Goal: Information Seeking & Learning: Learn about a topic

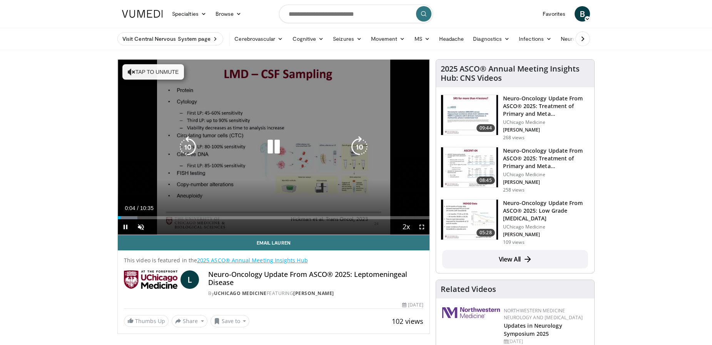
click at [153, 75] on button "Tap to unmute" at bounding box center [153, 71] width 62 height 15
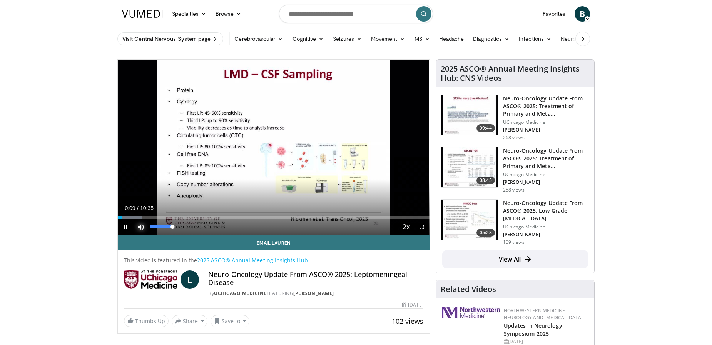
click at [137, 225] on span "Video Player" at bounding box center [140, 227] width 15 height 15
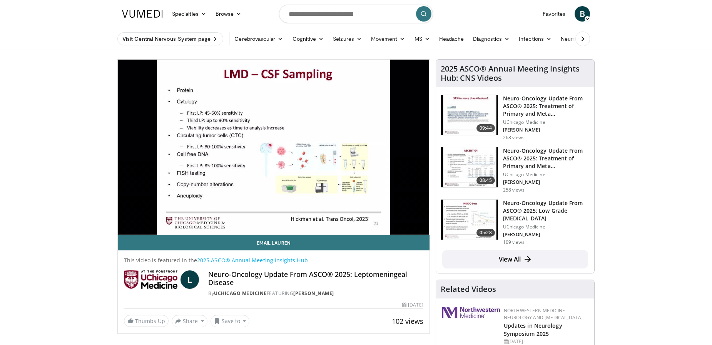
click at [137, 225] on video-js "**********" at bounding box center [274, 148] width 312 height 176
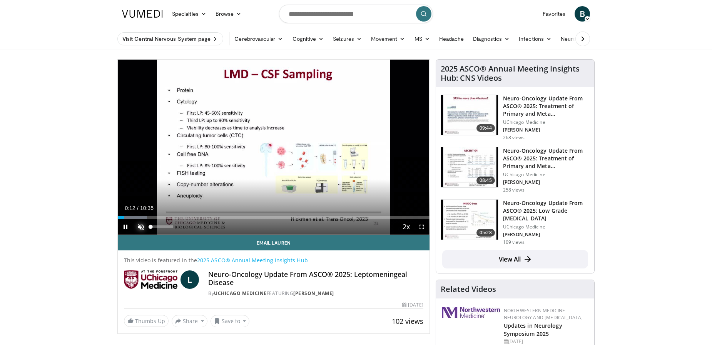
click at [143, 228] on span "Video Player" at bounding box center [140, 227] width 15 height 15
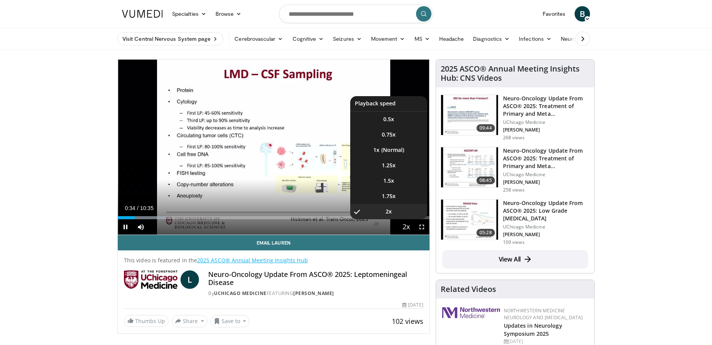
click at [403, 226] on span "Video Player" at bounding box center [406, 227] width 11 height 15
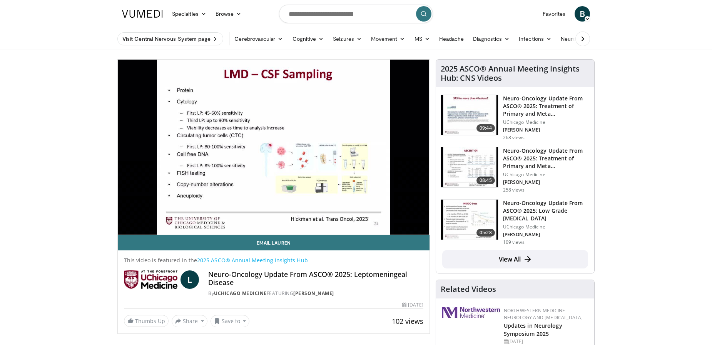
click at [403, 226] on video-js "**********" at bounding box center [274, 148] width 312 height 176
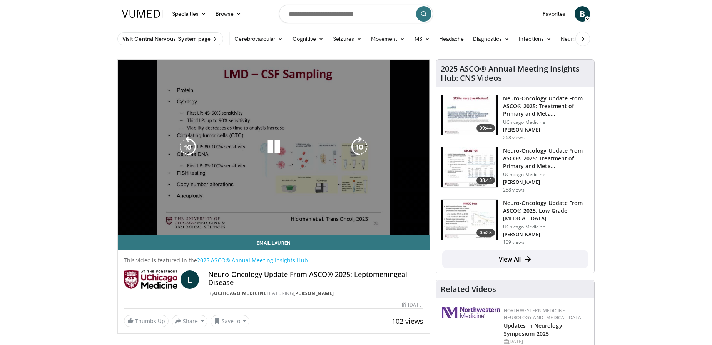
click at [403, 227] on div "10 seconds Tap to unmute" at bounding box center [274, 147] width 312 height 175
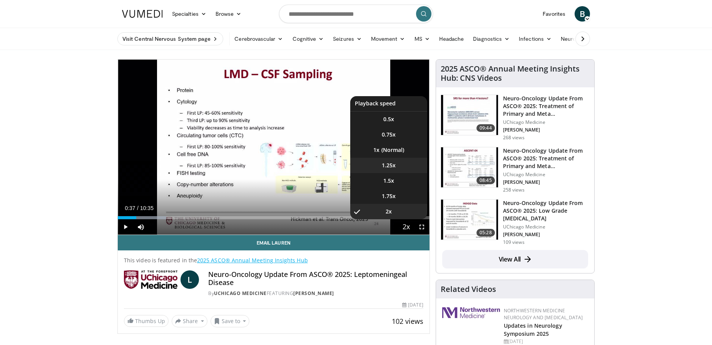
click at [385, 167] on span "1.25x" at bounding box center [389, 166] width 14 height 8
click at [399, 226] on button "Playback Rate" at bounding box center [406, 227] width 15 height 15
click at [385, 146] on li "1x" at bounding box center [388, 149] width 77 height 15
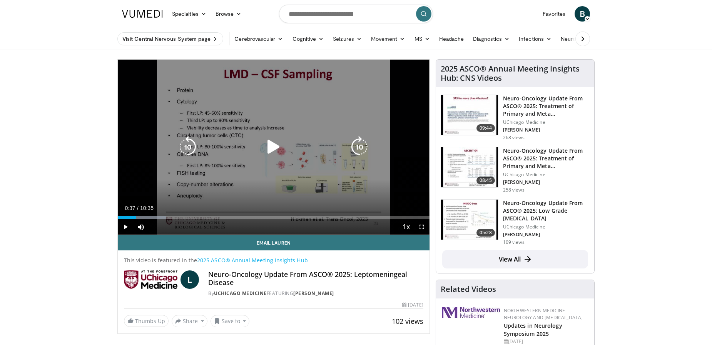
click at [272, 146] on icon "Video Player" at bounding box center [274, 147] width 22 height 22
click at [357, 148] on icon "Video Player" at bounding box center [360, 147] width 22 height 22
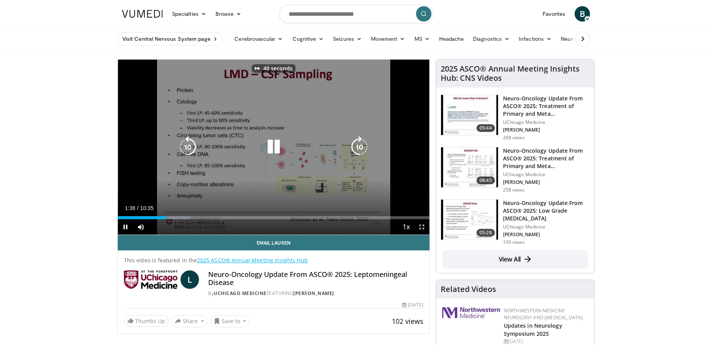
click at [357, 148] on icon "Video Player" at bounding box center [360, 147] width 22 height 22
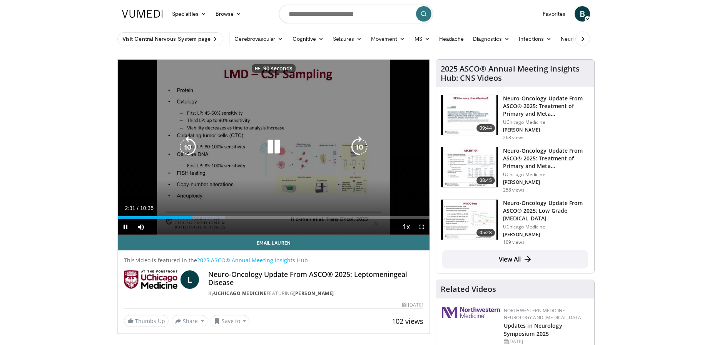
click at [357, 148] on icon "Video Player" at bounding box center [360, 147] width 22 height 22
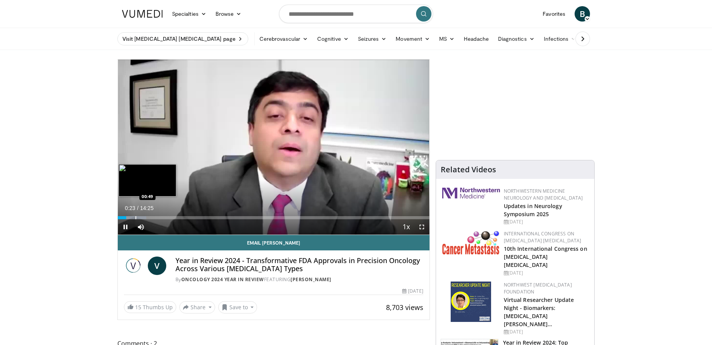
click at [136, 218] on div "Progress Bar" at bounding box center [136, 217] width 1 height 3
click at [142, 217] on div "Progress Bar" at bounding box center [142, 217] width 1 height 3
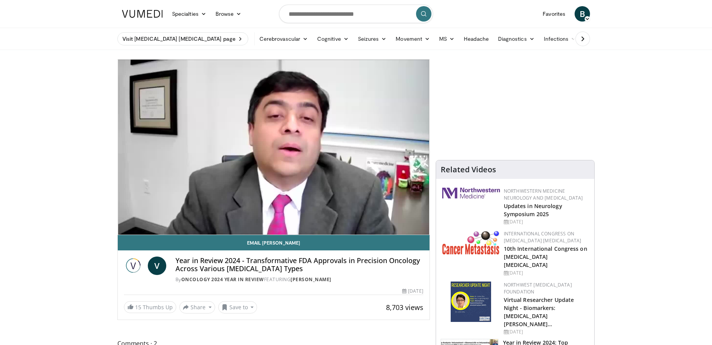
click at [149, 217] on div "10 seconds Tap to unmute" at bounding box center [274, 147] width 312 height 175
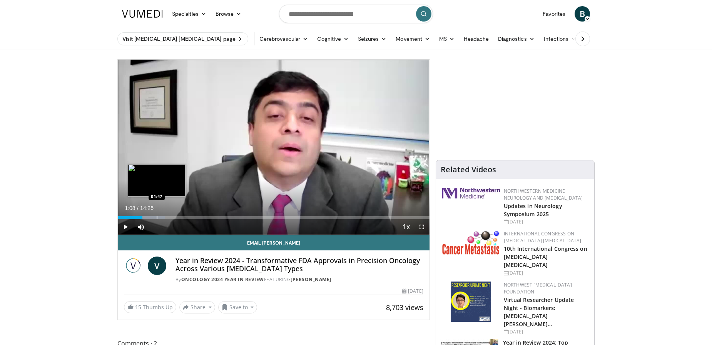
click at [157, 218] on div "Progress Bar" at bounding box center [157, 217] width 1 height 3
click at [163, 217] on div "Progress Bar" at bounding box center [163, 217] width 1 height 3
click at [174, 217] on div "Progress Bar" at bounding box center [174, 217] width 1 height 3
click at [190, 218] on div "Progress Bar" at bounding box center [177, 217] width 26 height 3
click at [225, 220] on div "Current Time 3:35 / Duration 14:25 Play Skip Backward Skip Forward Mute Loaded …" at bounding box center [274, 227] width 312 height 15
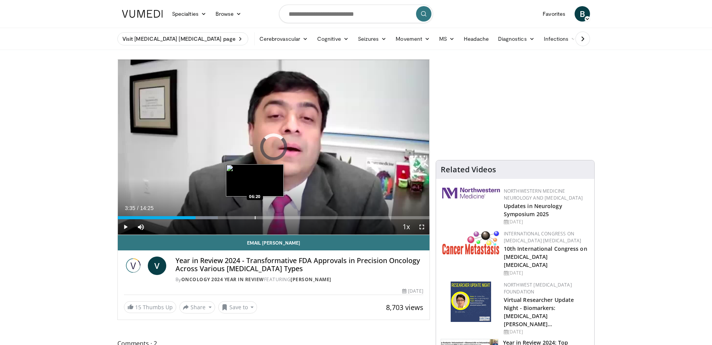
click at [255, 218] on div "Progress Bar" at bounding box center [255, 217] width 1 height 3
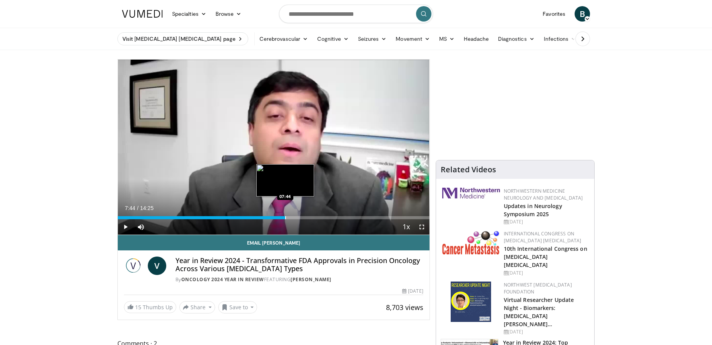
click at [285, 218] on div "Progress Bar" at bounding box center [285, 217] width 1 height 3
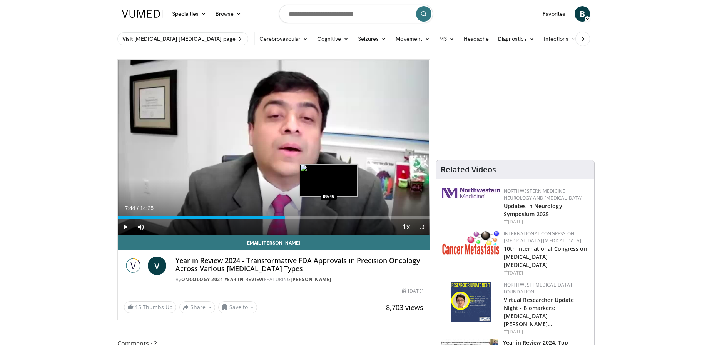
click at [329, 218] on div "Progress Bar" at bounding box center [329, 217] width 1 height 3
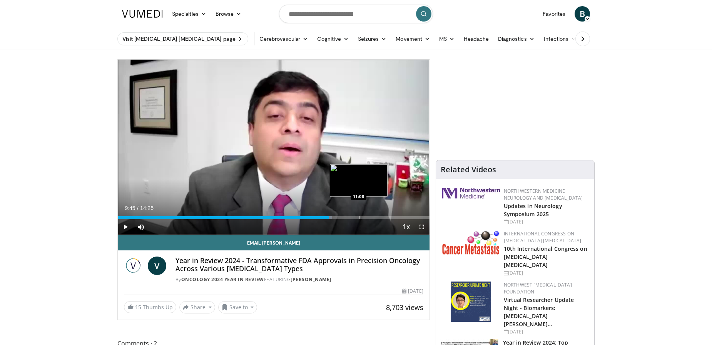
click at [359, 216] on div "Progress Bar" at bounding box center [359, 217] width 1 height 3
click at [375, 217] on div "Progress Bar" at bounding box center [375, 217] width 1 height 3
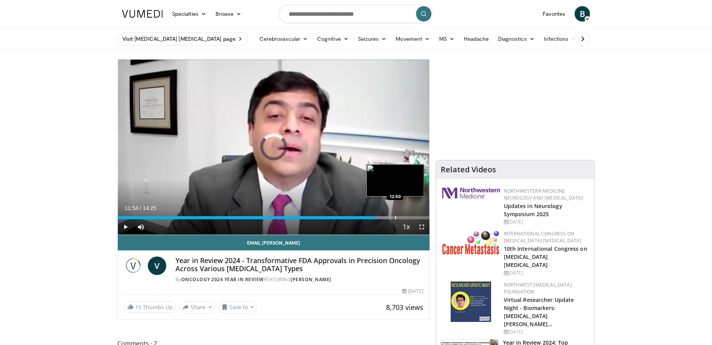
click at [395, 218] on div "Progress Bar" at bounding box center [395, 217] width 1 height 3
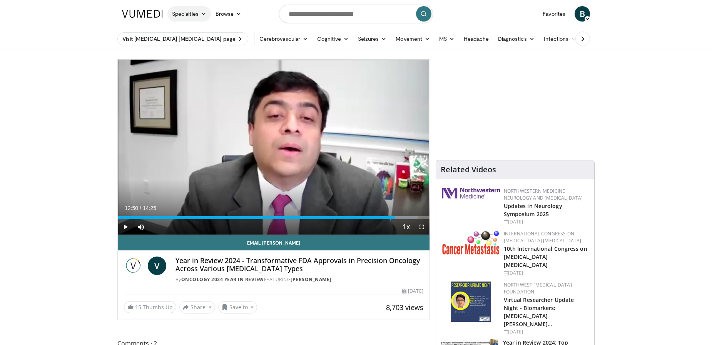
click at [196, 16] on link "Specialties" at bounding box center [190, 13] width 44 height 15
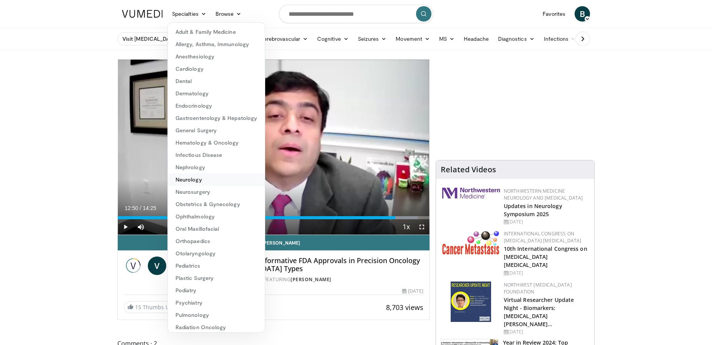
click at [193, 180] on link "Neurology" at bounding box center [216, 180] width 97 height 12
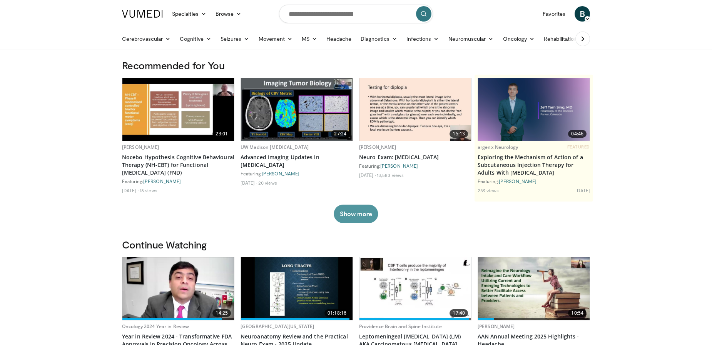
click at [359, 221] on button "Show more" at bounding box center [356, 214] width 44 height 18
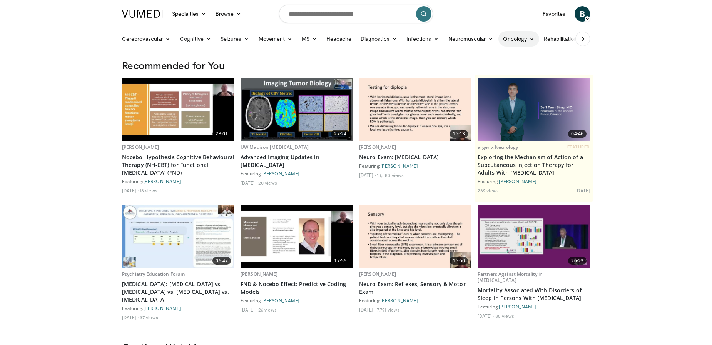
click at [514, 43] on link "Oncology" at bounding box center [519, 38] width 41 height 15
click at [493, 51] on link "Central Nervous System" at bounding box center [493, 57] width 92 height 12
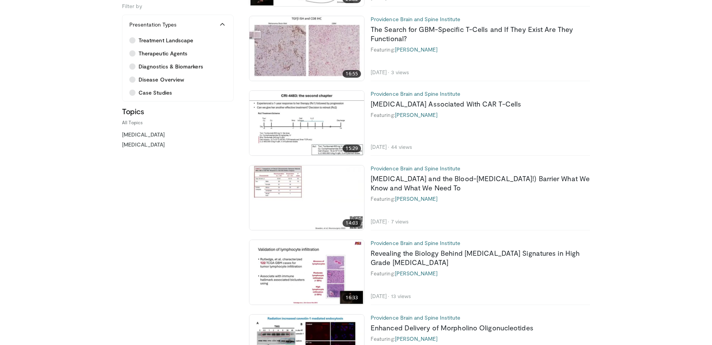
scroll to position [1032, 0]
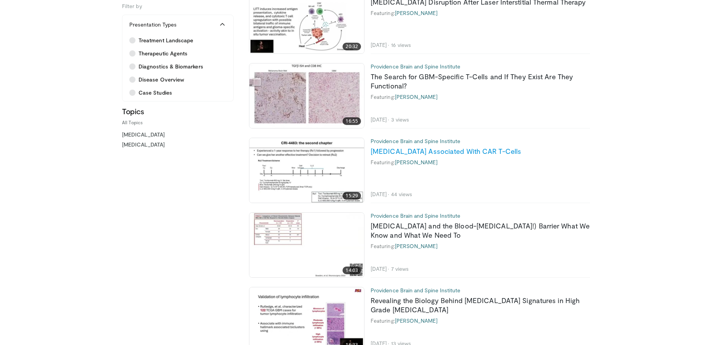
click at [414, 152] on link "[MEDICAL_DATA] Associated With CAR T-Cells" at bounding box center [446, 151] width 151 height 8
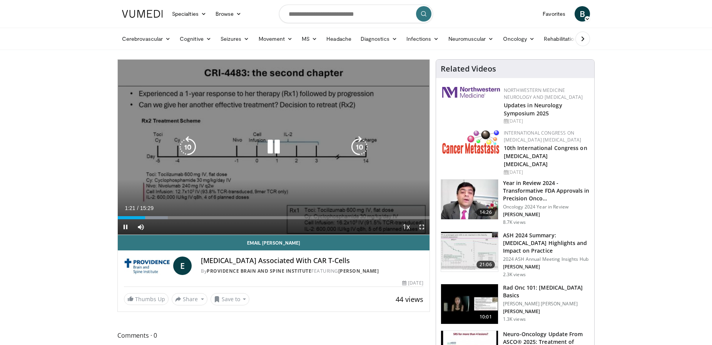
click at [269, 149] on icon "Video Player" at bounding box center [274, 147] width 22 height 22
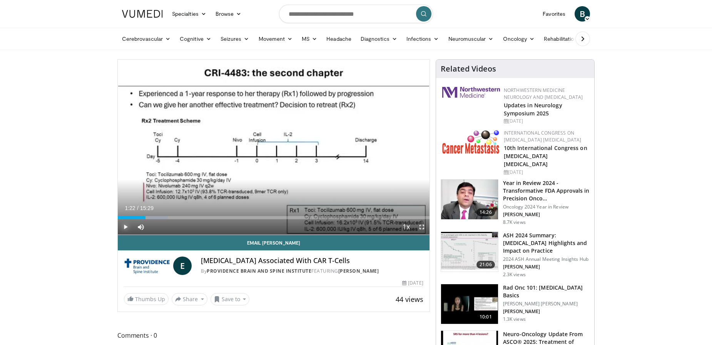
click at [124, 227] on span "Video Player" at bounding box center [125, 227] width 15 height 15
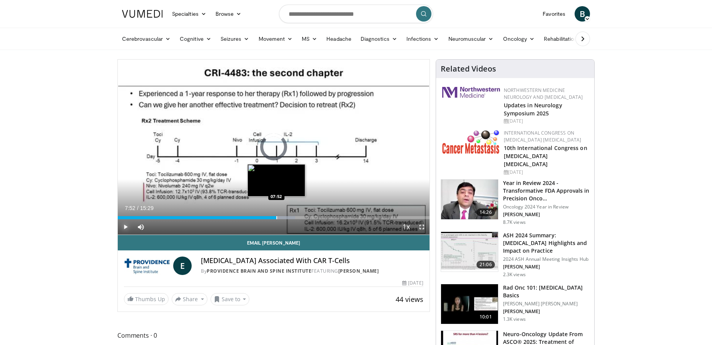
click at [276, 219] on div "Progress Bar" at bounding box center [276, 217] width 1 height 3
click at [279, 218] on div "Progress Bar" at bounding box center [278, 217] width 1 height 3
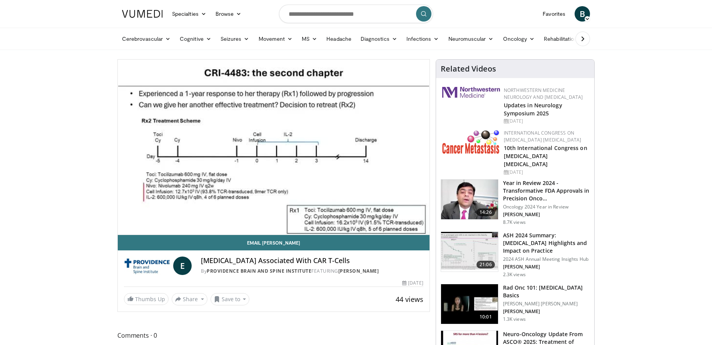
click at [285, 218] on video-js "**********" at bounding box center [274, 148] width 312 height 176
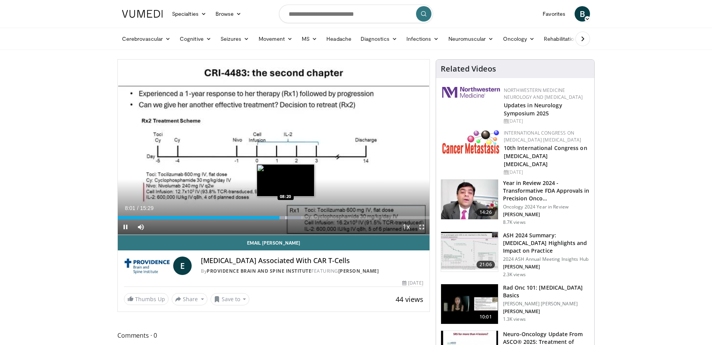
click at [286, 218] on div "Progress Bar" at bounding box center [286, 217] width 1 height 3
click at [292, 218] on div "Progress Bar" at bounding box center [292, 217] width 1 height 3
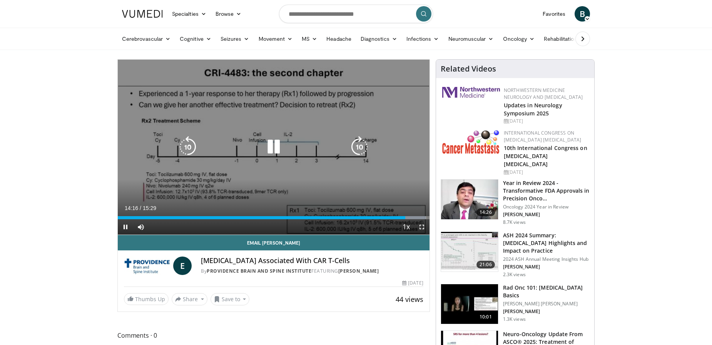
click at [363, 144] on icon "Video Player" at bounding box center [360, 147] width 22 height 22
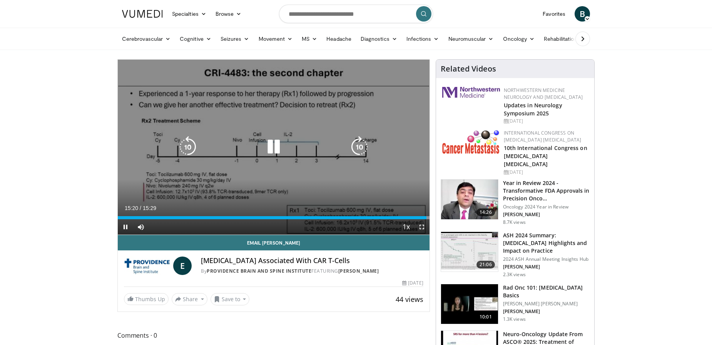
click at [359, 144] on icon "Video Player" at bounding box center [360, 147] width 22 height 22
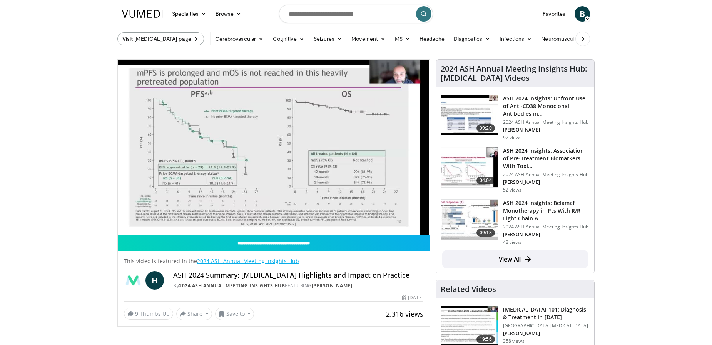
click at [169, 37] on link "Visit Myeloma page" at bounding box center [160, 38] width 87 height 13
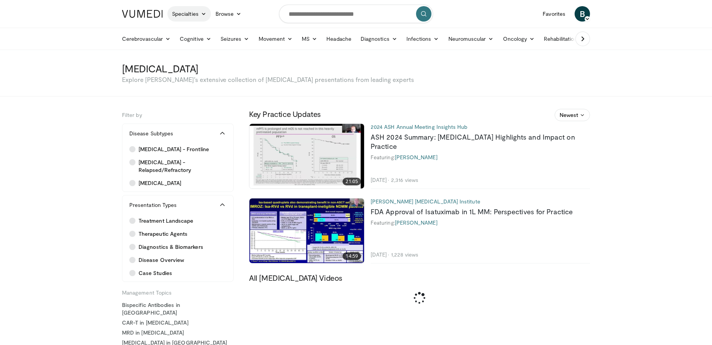
click at [194, 12] on link "Specialties" at bounding box center [190, 13] width 44 height 15
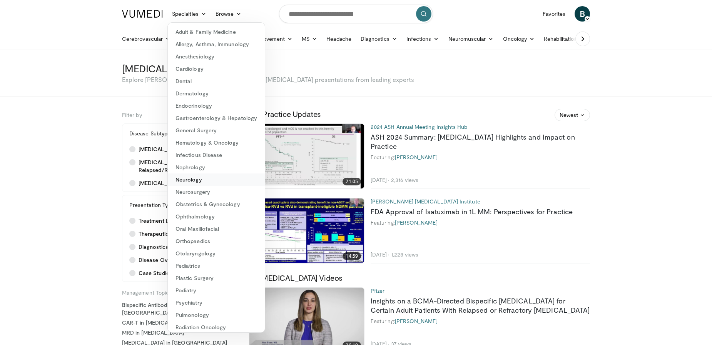
click at [188, 182] on link "Neurology" at bounding box center [216, 180] width 97 height 12
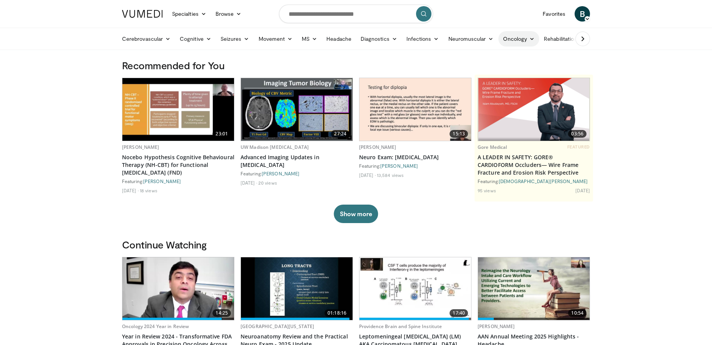
click at [530, 39] on icon at bounding box center [532, 38] width 5 height 5
click at [494, 57] on link "Central Nervous System" at bounding box center [493, 57] width 92 height 12
click at [513, 37] on link "Oncology" at bounding box center [519, 38] width 41 height 15
click at [500, 60] on link "Central Nervous System" at bounding box center [493, 57] width 92 height 12
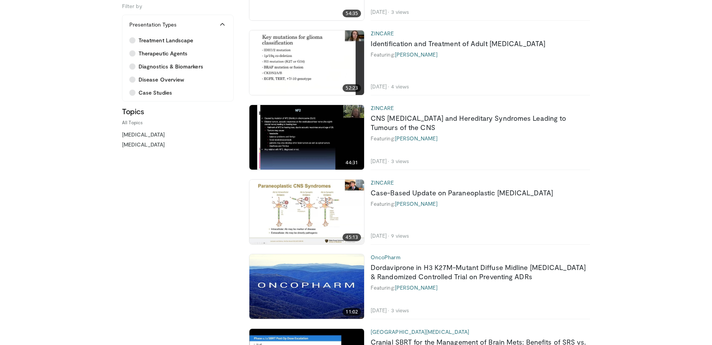
scroll to position [169, 0]
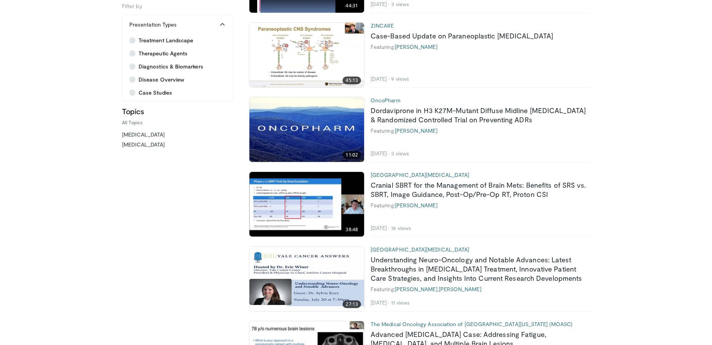
drag, startPoint x: 190, startPoint y: 207, endPoint x: 150, endPoint y: 227, distance: 44.8
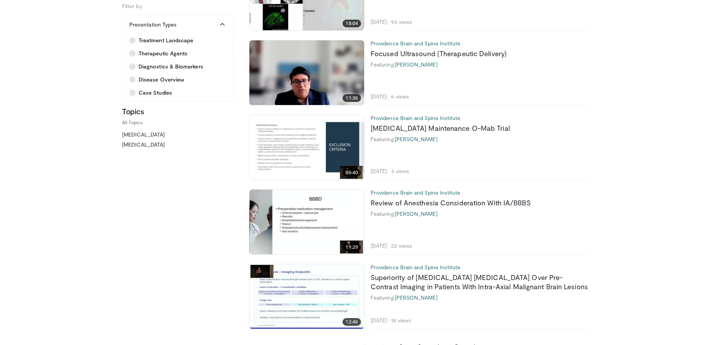
scroll to position [1738, 0]
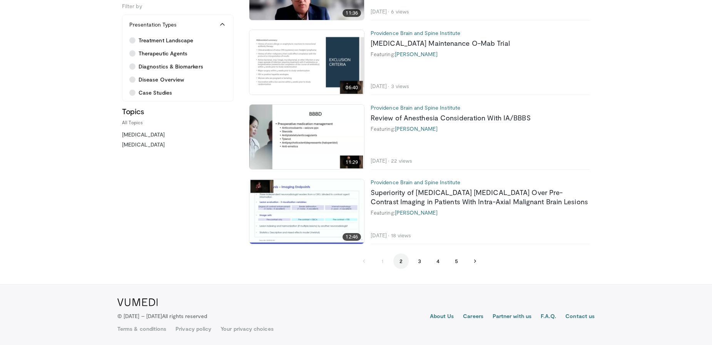
click at [400, 261] on button "2" at bounding box center [401, 261] width 15 height 15
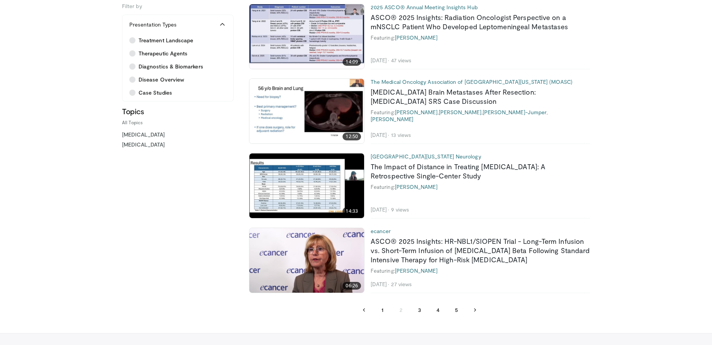
scroll to position [1696, 0]
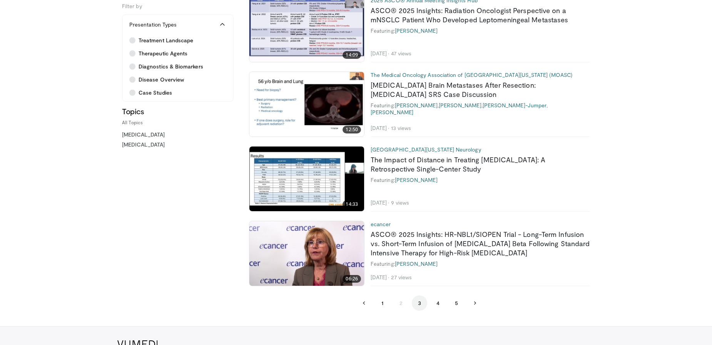
click at [417, 299] on button "3" at bounding box center [419, 303] width 15 height 15
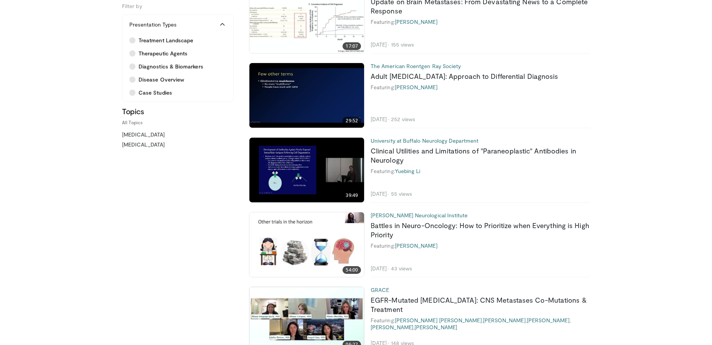
scroll to position [1481, 0]
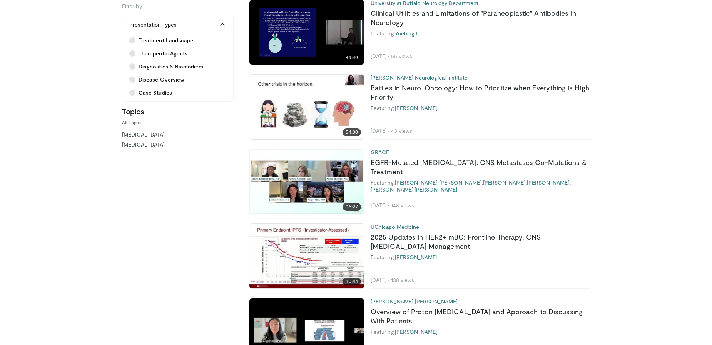
scroll to position [1686, 0]
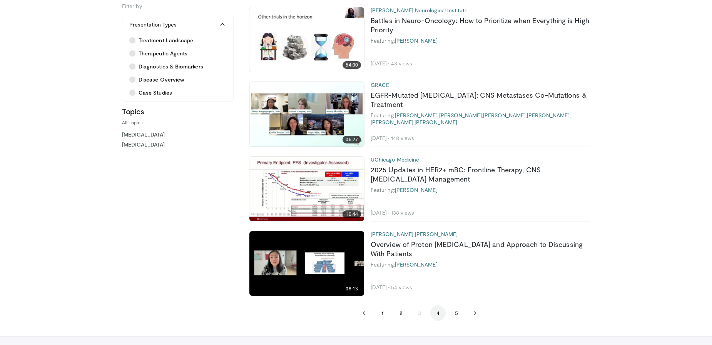
click at [439, 312] on button "4" at bounding box center [438, 313] width 15 height 15
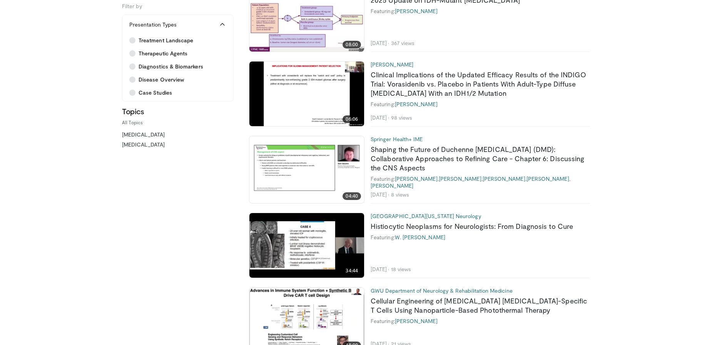
scroll to position [282, 0]
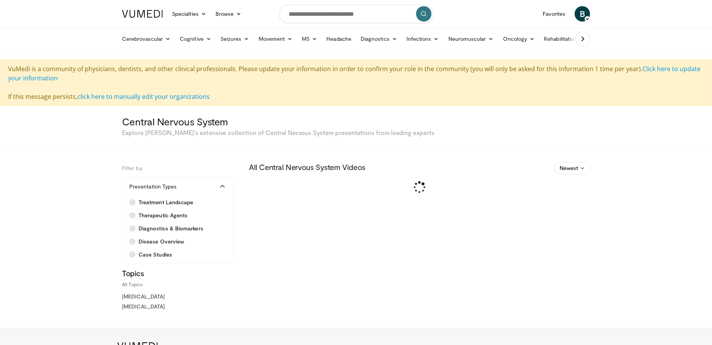
scroll to position [44, 0]
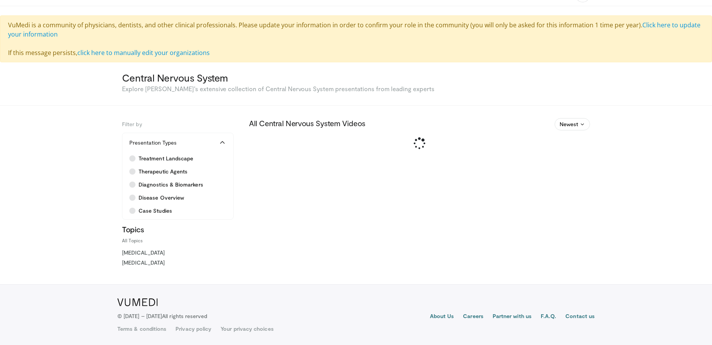
click at [477, 214] on section "Filters Clear Filters Filter by Clear Filters Presentation Types Treatment Land…" at bounding box center [356, 193] width 478 height 151
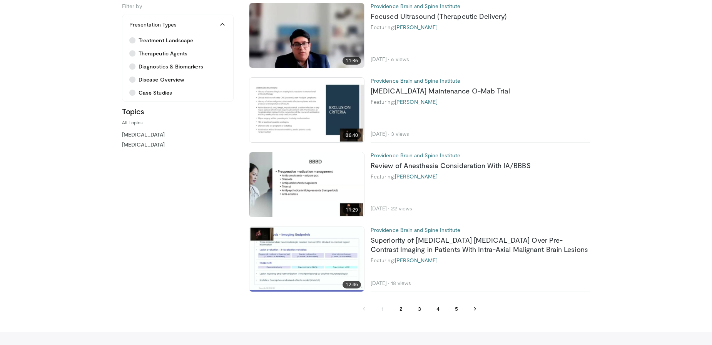
scroll to position [1743, 0]
click at [402, 309] on button "2" at bounding box center [401, 308] width 15 height 15
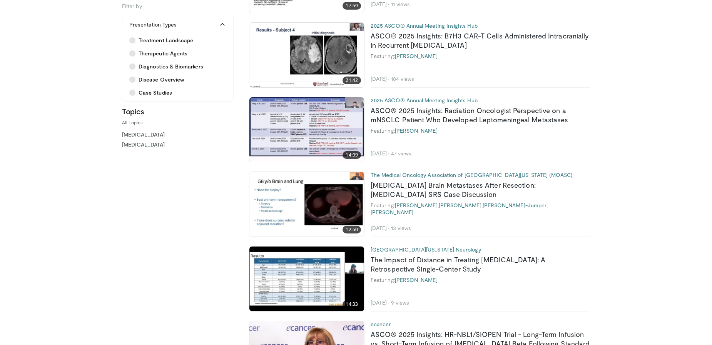
scroll to position [1791, 0]
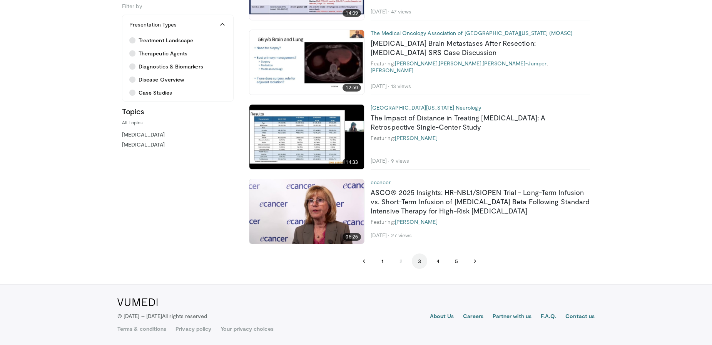
click at [419, 258] on button "3" at bounding box center [419, 261] width 15 height 15
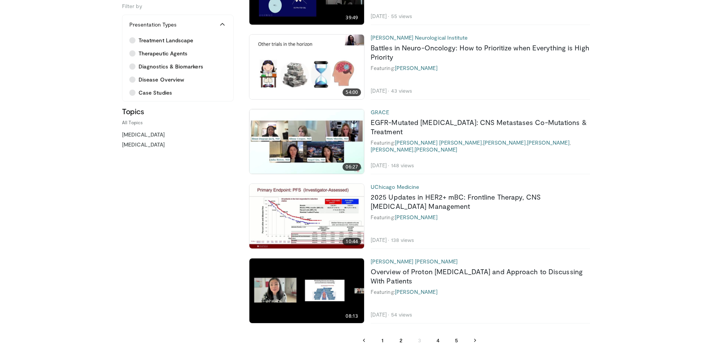
scroll to position [1713, 0]
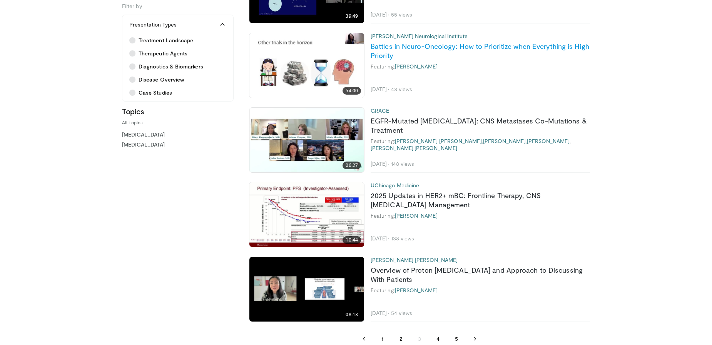
click at [463, 49] on link "Battles in Neuro-Oncology: How to Prioritize when Everything is High Priority" at bounding box center [480, 51] width 219 height 18
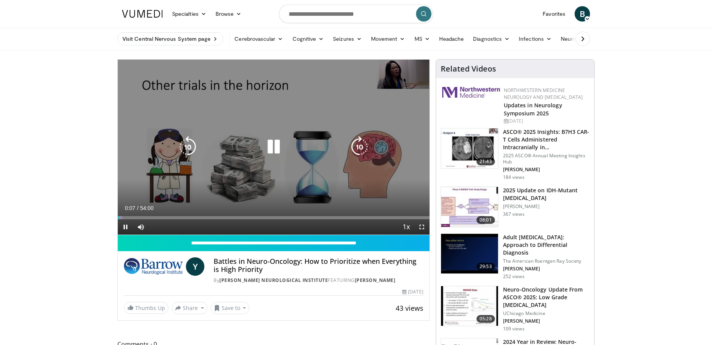
click at [356, 141] on icon "Video Player" at bounding box center [360, 147] width 22 height 22
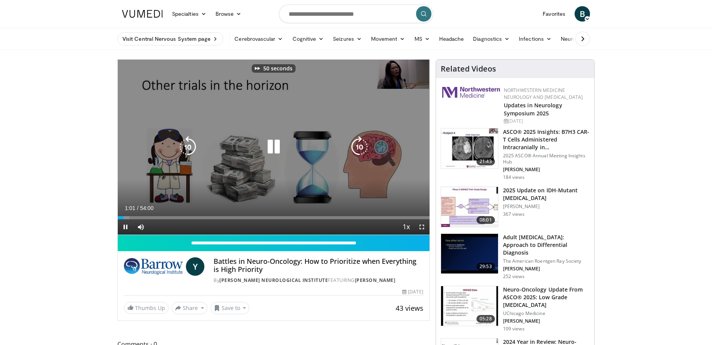
click at [356, 141] on icon "Video Player" at bounding box center [360, 147] width 22 height 22
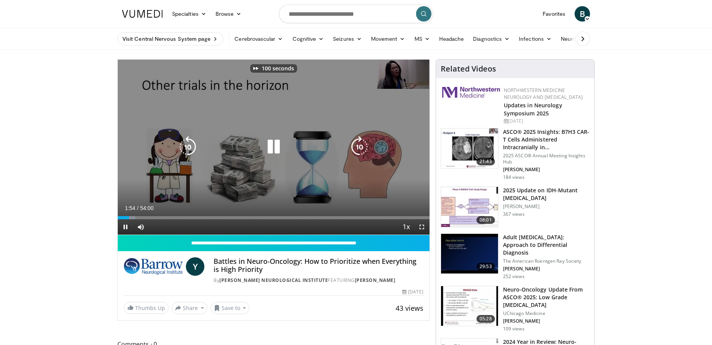
click at [356, 141] on icon "Video Player" at bounding box center [360, 147] width 22 height 22
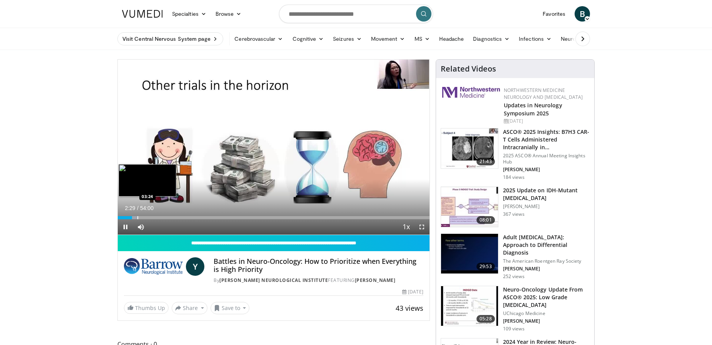
click at [137, 218] on div "Progress Bar" at bounding box center [137, 217] width 1 height 3
click at [142, 218] on div "Progress Bar" at bounding box center [142, 217] width 1 height 3
click at [149, 218] on div "Progress Bar" at bounding box center [149, 217] width 1 height 3
click at [153, 218] on div "Progress Bar" at bounding box center [153, 217] width 1 height 3
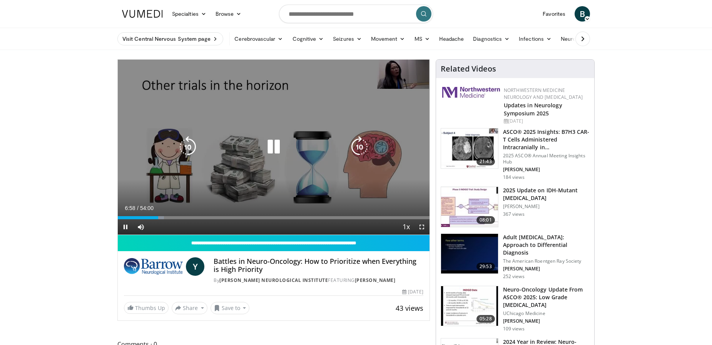
click at [362, 149] on icon "Video Player" at bounding box center [360, 147] width 22 height 22
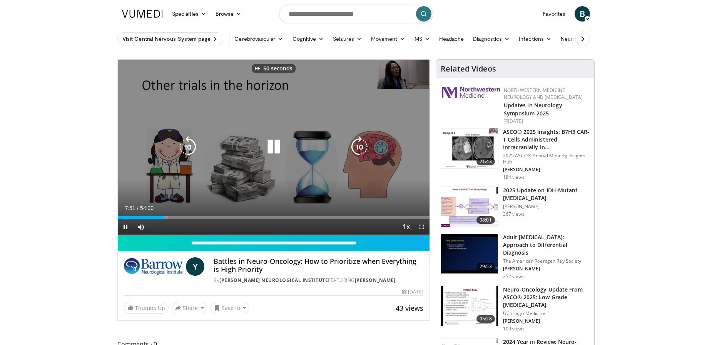
click at [362, 149] on icon "Video Player" at bounding box center [360, 147] width 22 height 22
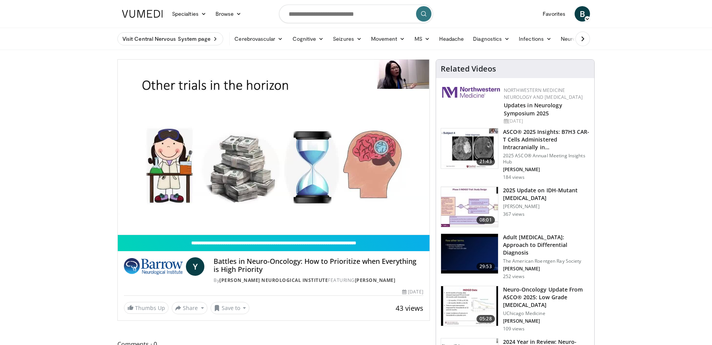
click at [362, 149] on div "80 seconds Tap to unmute" at bounding box center [274, 147] width 312 height 175
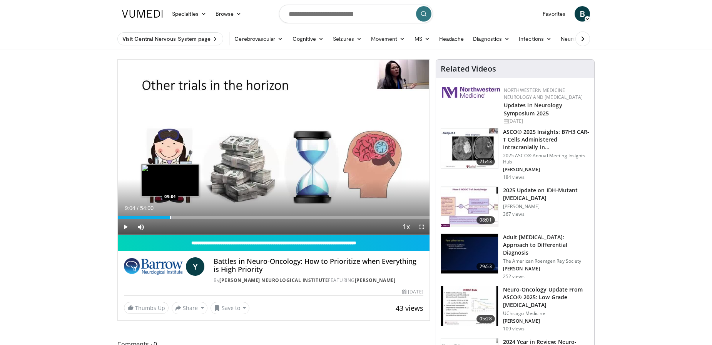
click at [170, 218] on div "Progress Bar" at bounding box center [170, 217] width 1 height 3
click at [176, 218] on div "Progress Bar" at bounding box center [176, 217] width 1 height 3
click at [181, 217] on div "Progress Bar" at bounding box center [181, 217] width 1 height 3
click at [190, 219] on div "Progress Bar" at bounding box center [190, 217] width 1 height 3
click at [124, 228] on span "Video Player" at bounding box center [125, 227] width 15 height 15
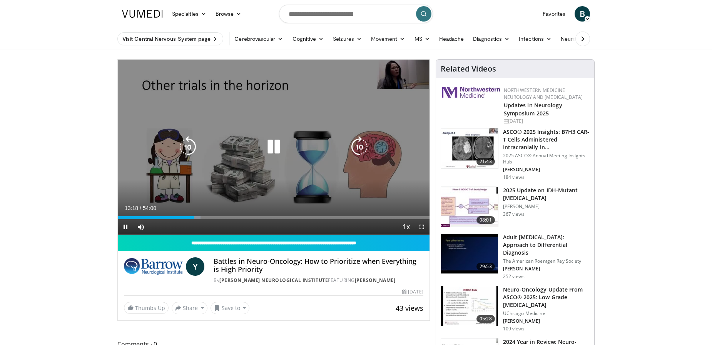
click at [363, 150] on icon "Video Player" at bounding box center [360, 147] width 22 height 22
click at [362, 150] on icon "Video Player" at bounding box center [360, 147] width 22 height 22
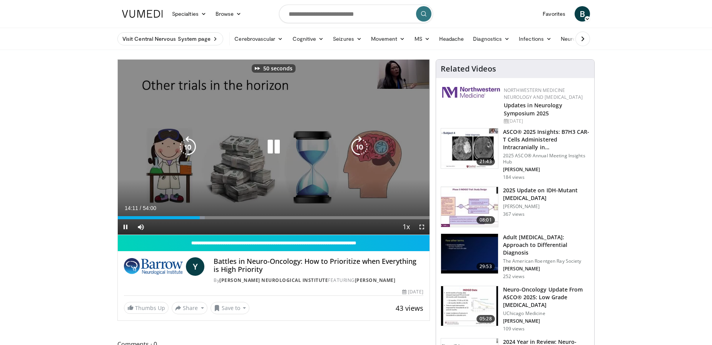
click at [362, 150] on icon "Video Player" at bounding box center [360, 147] width 22 height 22
click at [353, 142] on icon "Video Player" at bounding box center [360, 147] width 22 height 22
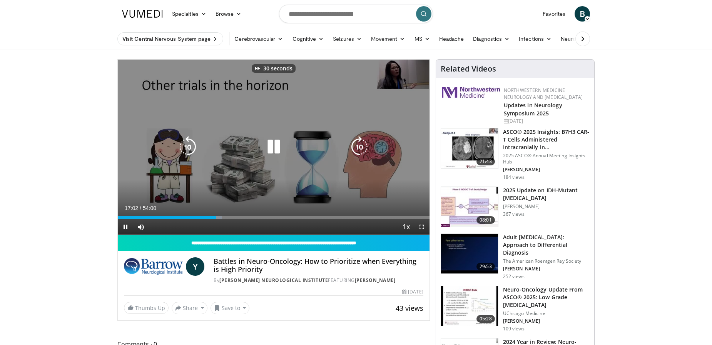
click at [353, 142] on icon "Video Player" at bounding box center [360, 147] width 22 height 22
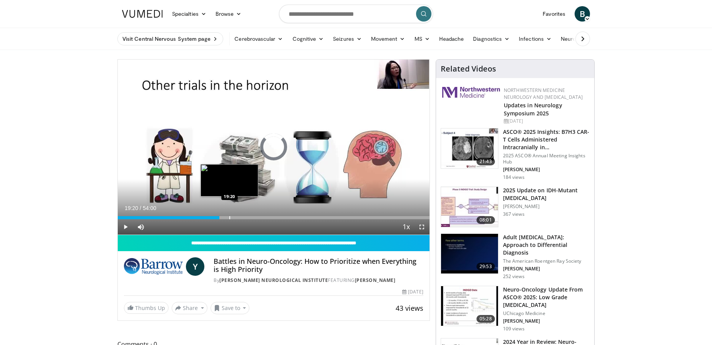
click at [230, 215] on div "Loaded : 0.00% 19:20 19:20" at bounding box center [274, 215] width 312 height 7
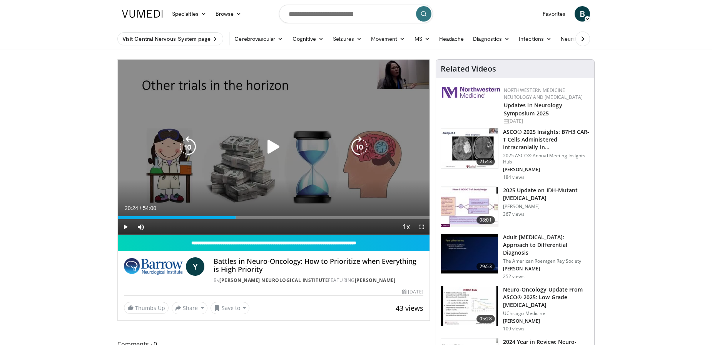
click at [0, 0] on div "Progress Bar" at bounding box center [0, 0] width 0 height 0
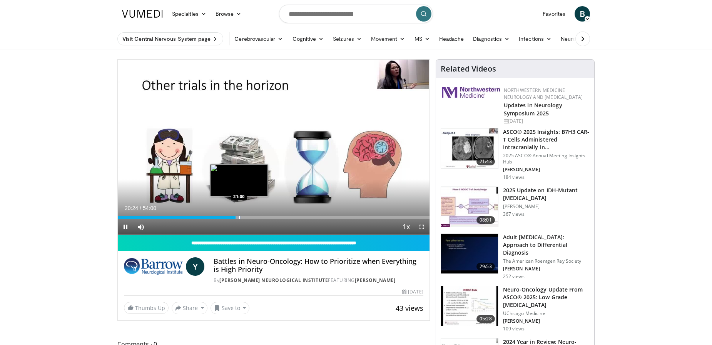
click at [240, 219] on div "Progress Bar" at bounding box center [239, 217] width 1 height 3
click at [244, 219] on div "Progress Bar" at bounding box center [244, 217] width 1 height 3
click at [247, 218] on div "Progress Bar" at bounding box center [247, 217] width 1 height 3
click at [251, 218] on div "Progress Bar" at bounding box center [251, 217] width 1 height 3
click at [259, 218] on div "Progress Bar" at bounding box center [259, 217] width 1 height 3
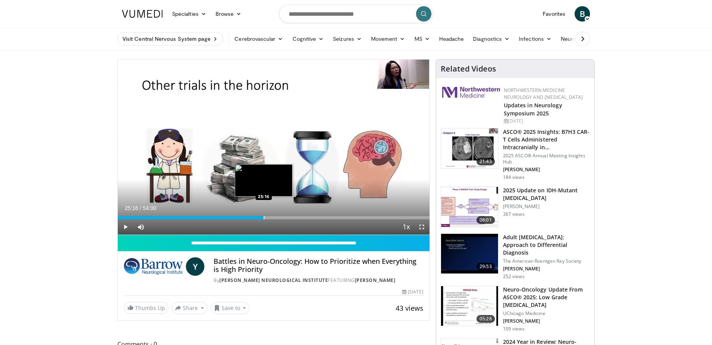
click at [264, 218] on div "Progress Bar" at bounding box center [264, 217] width 1 height 3
click at [263, 216] on div "Progress Bar" at bounding box center [263, 217] width 1 height 3
click at [126, 230] on span "Video Player" at bounding box center [125, 227] width 15 height 15
click at [264, 218] on div "Progress Bar" at bounding box center [264, 217] width 1 height 3
click at [265, 218] on div "Progress Bar" at bounding box center [265, 217] width 1 height 3
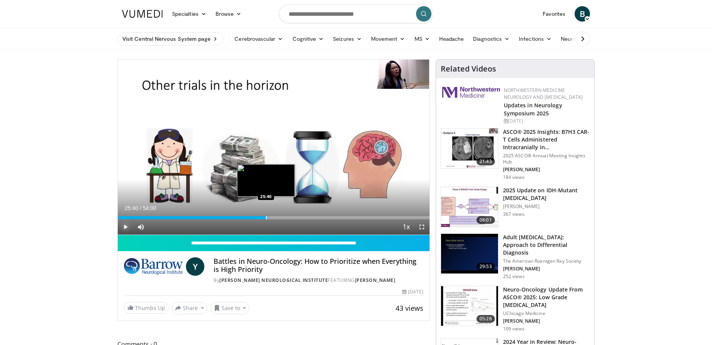
click at [266, 218] on div "Progress Bar" at bounding box center [266, 217] width 1 height 3
click at [268, 218] on div "Progress Bar" at bounding box center [268, 217] width 1 height 3
click at [269, 218] on div "Progress Bar" at bounding box center [269, 217] width 1 height 3
click at [268, 218] on div "Progress Bar" at bounding box center [268, 217] width 1 height 3
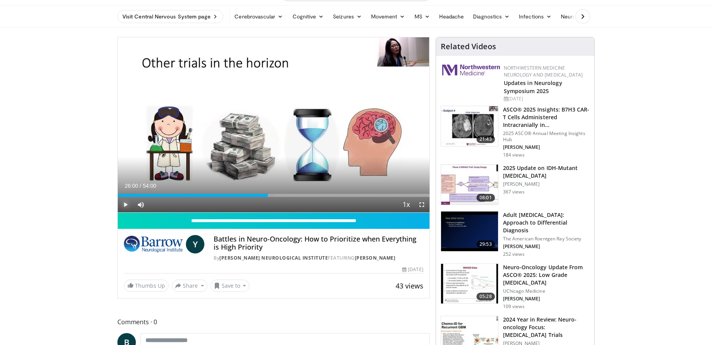
scroll to position [25, 0]
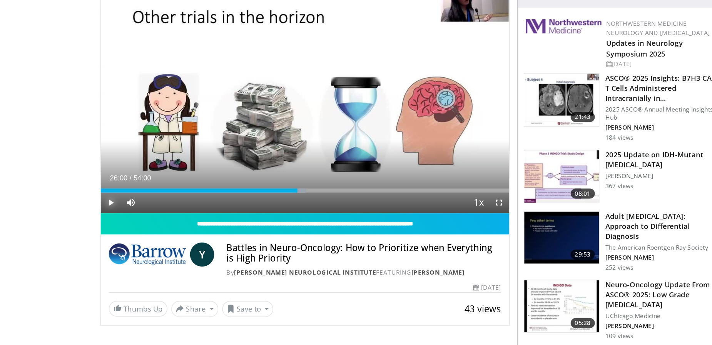
click at [128, 200] on span "Video Player" at bounding box center [125, 202] width 15 height 15
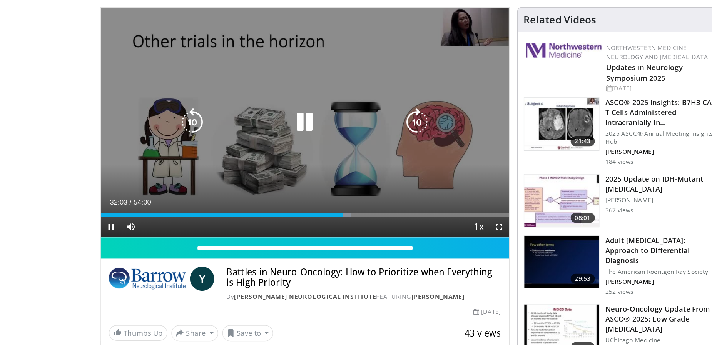
click at [359, 124] on icon "Video Player" at bounding box center [360, 123] width 22 height 22
click at [357, 127] on icon "Video Player" at bounding box center [360, 123] width 22 height 22
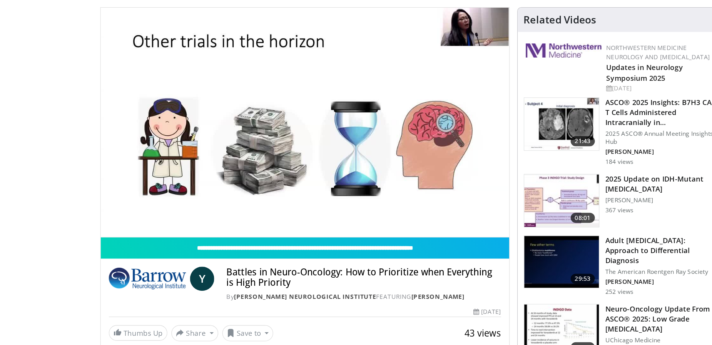
click at [357, 127] on div "20 seconds Tap to unmute" at bounding box center [274, 122] width 312 height 175
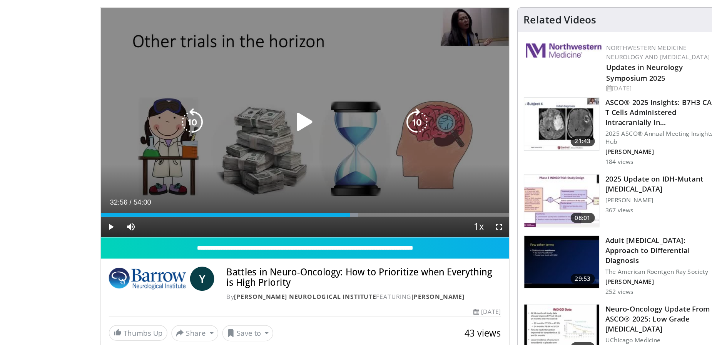
click at [358, 127] on icon "Video Player" at bounding box center [360, 123] width 22 height 22
click at [356, 120] on icon "Video Player" at bounding box center [360, 123] width 22 height 22
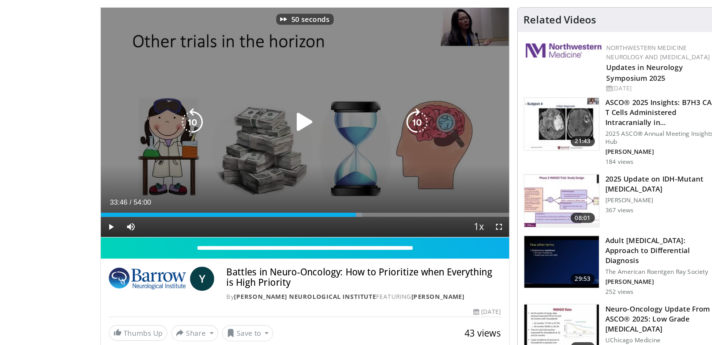
click at [356, 120] on icon "Video Player" at bounding box center [360, 123] width 22 height 22
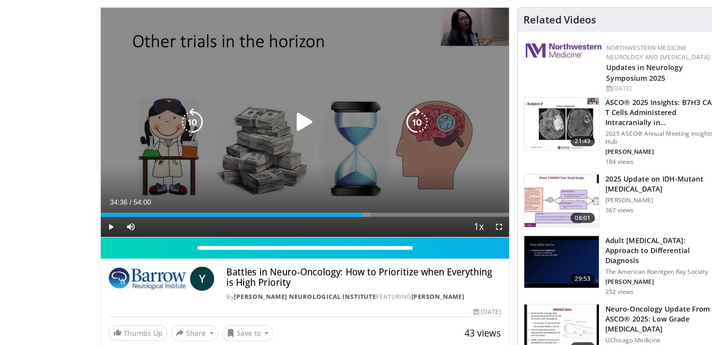
click at [271, 120] on icon "Video Player" at bounding box center [274, 123] width 22 height 22
click at [357, 121] on icon "Video Player" at bounding box center [360, 123] width 22 height 22
click at [357, 124] on icon "Video Player" at bounding box center [360, 123] width 22 height 22
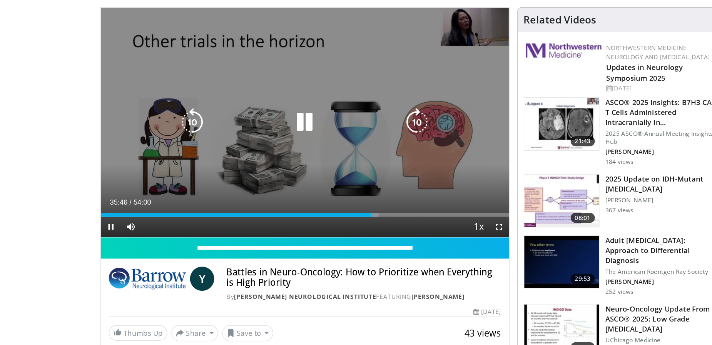
click at [357, 125] on icon "Video Player" at bounding box center [360, 123] width 22 height 22
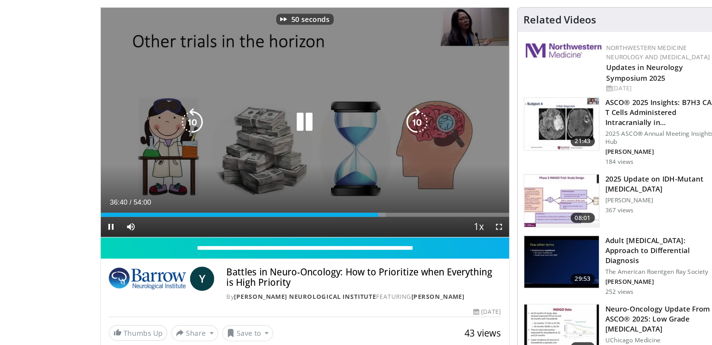
click at [357, 125] on icon "Video Player" at bounding box center [360, 123] width 22 height 22
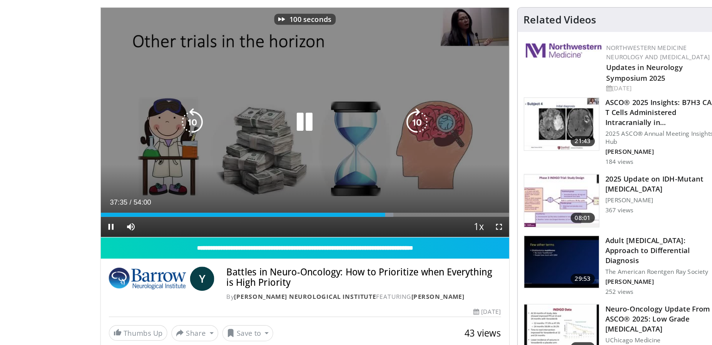
click at [357, 125] on icon "Video Player" at bounding box center [360, 123] width 22 height 22
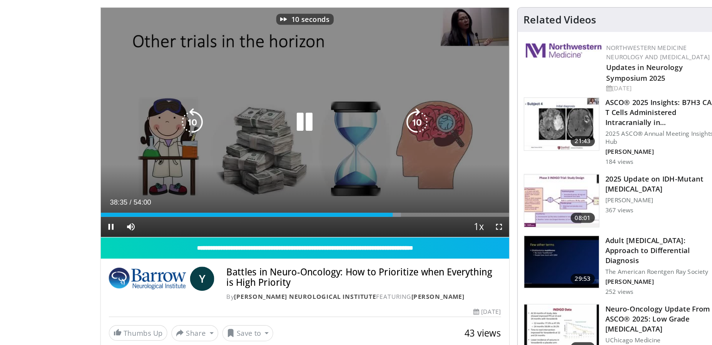
click at [357, 125] on icon "Video Player" at bounding box center [360, 123] width 22 height 22
click at [357, 126] on icon "Video Player" at bounding box center [360, 123] width 22 height 22
click at [359, 123] on icon "Video Player" at bounding box center [360, 123] width 22 height 22
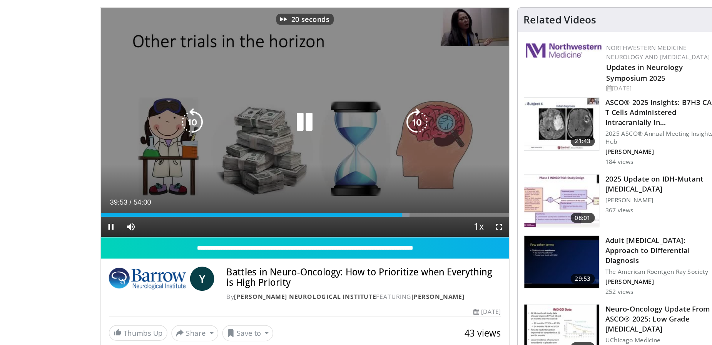
click at [359, 123] on icon "Video Player" at bounding box center [360, 123] width 22 height 22
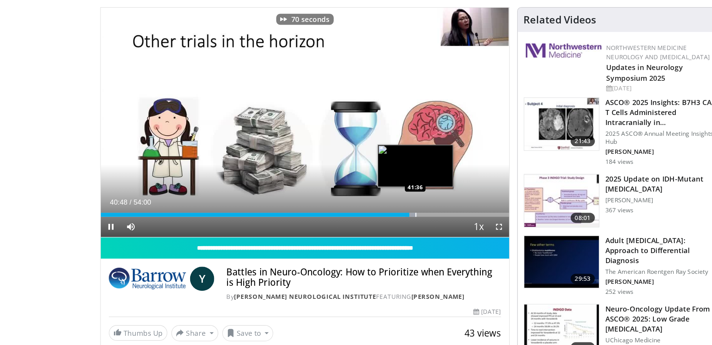
click at [358, 190] on div "Loaded : 77.45% 40:48 41:36" at bounding box center [274, 191] width 312 height 7
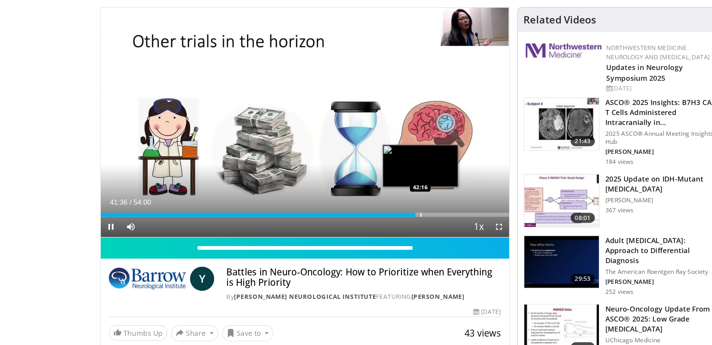
click at [362, 192] on div "Progress Bar" at bounding box center [362, 193] width 1 height 3
click at [369, 193] on div "Progress Bar" at bounding box center [369, 193] width 1 height 3
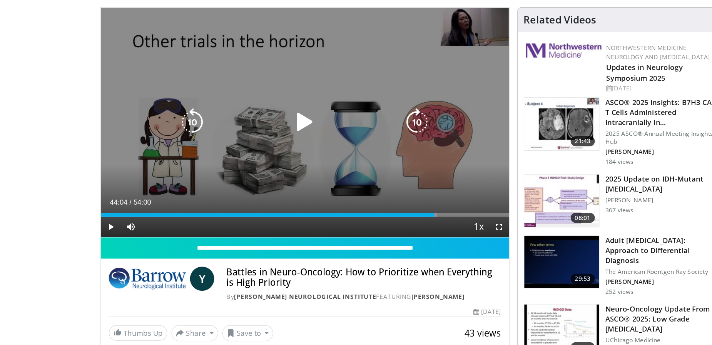
click at [372, 193] on div "Loaded : 82.35% 43:25 43:24" at bounding box center [274, 193] width 312 height 3
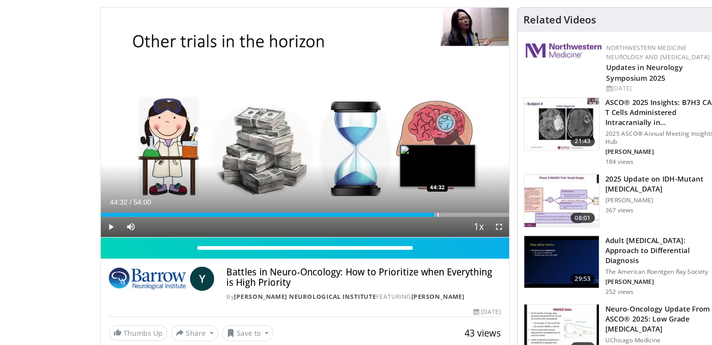
click at [375, 193] on div "Progress Bar" at bounding box center [375, 193] width 1 height 3
click at [377, 193] on div "Progress Bar" at bounding box center [377, 193] width 1 height 3
click at [382, 193] on div "Progress Bar" at bounding box center [382, 193] width 1 height 3
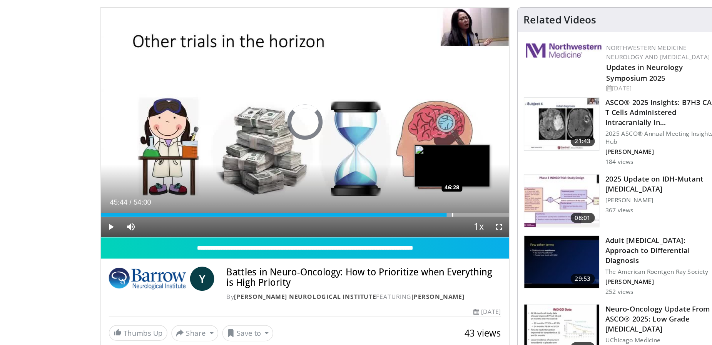
click at [386, 193] on div "Progress Bar" at bounding box center [386, 193] width 1 height 3
click at [389, 193] on div "Progress Bar" at bounding box center [389, 193] width 1 height 3
click at [393, 194] on div "Progress Bar" at bounding box center [393, 193] width 1 height 3
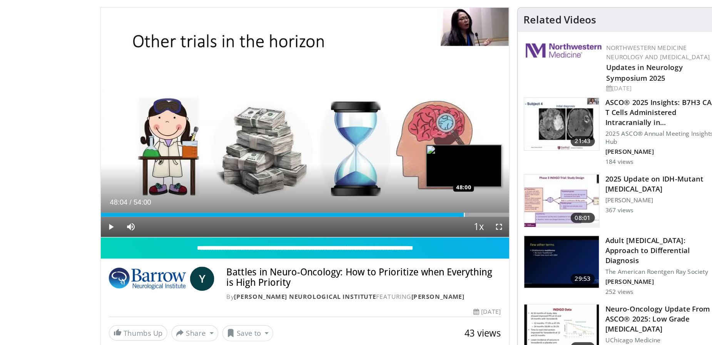
click at [395, 194] on div "Progress Bar" at bounding box center [395, 193] width 1 height 3
click at [399, 194] on div "Progress Bar" at bounding box center [399, 193] width 1 height 3
click at [404, 194] on div "Progress Bar" at bounding box center [404, 193] width 1 height 3
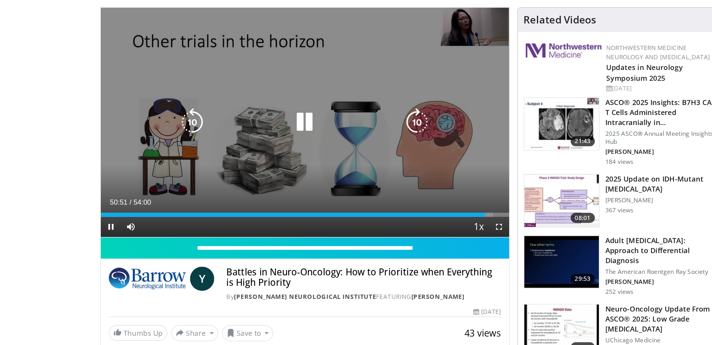
click at [273, 126] on icon "Video Player" at bounding box center [274, 123] width 22 height 22
